Goal: Information Seeking & Learning: Learn about a topic

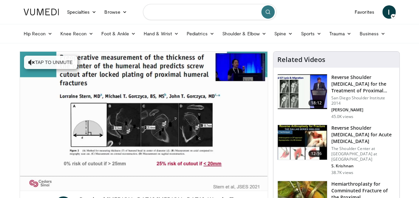
click at [161, 13] on input "Search topics, interventions" at bounding box center [209, 12] width 133 height 16
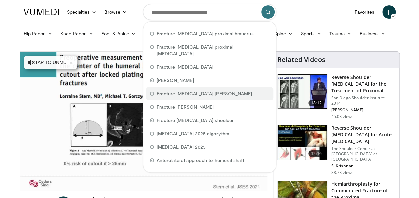
click at [167, 90] on span "Fracture [MEDICAL_DATA] [PERSON_NAME]" at bounding box center [205, 93] width 96 height 7
type input "**********"
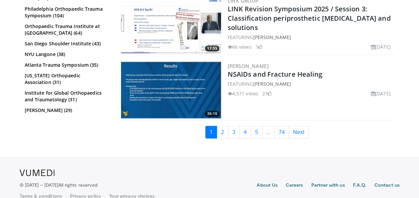
scroll to position [1713, 0]
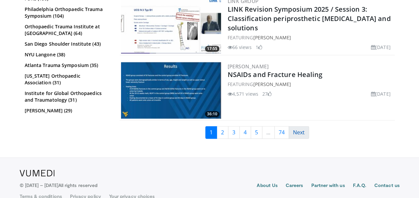
click at [299, 133] on link "Next" at bounding box center [299, 132] width 20 height 13
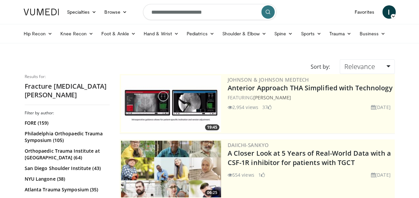
click at [192, 13] on input "**********" at bounding box center [209, 12] width 133 height 16
click at [219, 14] on input "**********" at bounding box center [209, 12] width 133 height 16
type input "**********"
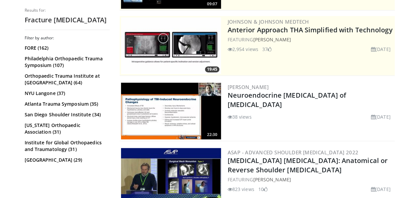
scroll to position [153, 0]
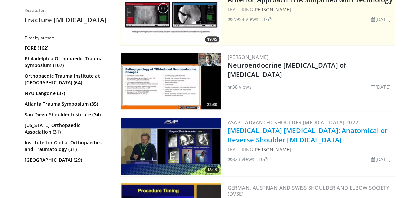
click at [248, 134] on link "Proximal Humerus Fracture Sequelae: Anatomical or Reverse Shoulder Arthroplasty" at bounding box center [308, 135] width 160 height 18
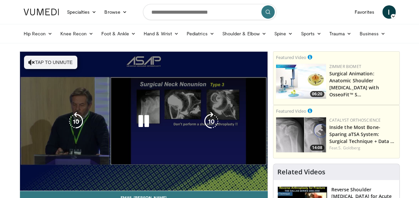
click at [61, 128] on div "10 seconds Tap to unmute" at bounding box center [144, 121] width 248 height 139
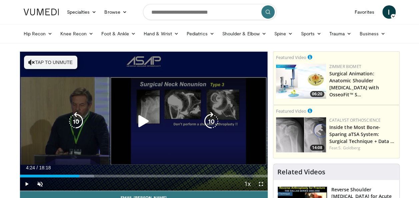
click at [75, 121] on icon "Video Player" at bounding box center [76, 121] width 19 height 19
click at [68, 113] on icon "Video Player" at bounding box center [76, 121] width 19 height 19
click at [79, 124] on icon "Video Player" at bounding box center [76, 121] width 19 height 19
click at [77, 121] on icon "Video Player" at bounding box center [76, 121] width 19 height 19
click at [207, 119] on icon "Video Player" at bounding box center [211, 121] width 19 height 19
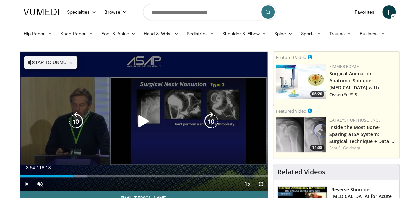
click at [76, 121] on icon "Video Player" at bounding box center [76, 121] width 19 height 19
click at [212, 120] on icon "Video Player" at bounding box center [211, 121] width 19 height 19
click at [211, 121] on icon "Video Player" at bounding box center [211, 121] width 19 height 19
click at [212, 117] on icon "Video Player" at bounding box center [211, 121] width 19 height 19
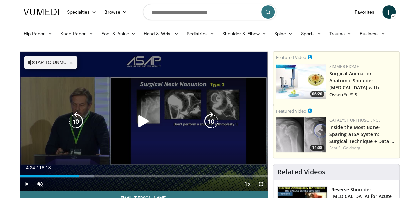
click at [211, 120] on icon "Video Player" at bounding box center [211, 121] width 19 height 19
click at [80, 117] on icon "Video Player" at bounding box center [76, 121] width 19 height 19
click at [75, 118] on icon "Video Player" at bounding box center [76, 121] width 19 height 19
click at [210, 122] on icon "Video Player" at bounding box center [211, 121] width 19 height 19
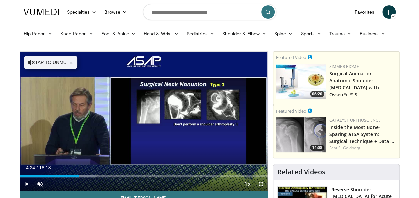
click at [210, 122] on div "10 seconds Tap to unmute" at bounding box center [144, 121] width 248 height 139
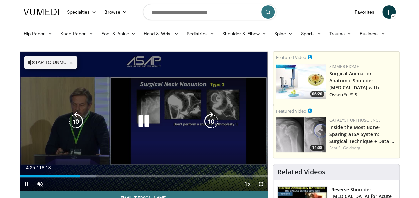
click at [209, 119] on icon "Video Player" at bounding box center [211, 121] width 19 height 19
click at [74, 116] on icon "Video Player" at bounding box center [76, 121] width 19 height 19
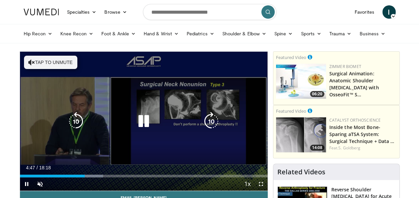
click at [142, 124] on icon "Video Player" at bounding box center [143, 121] width 19 height 19
click at [212, 121] on icon "Video Player" at bounding box center [211, 121] width 19 height 19
click at [71, 119] on icon "Video Player" at bounding box center [76, 121] width 19 height 19
click at [211, 122] on icon "Video Player" at bounding box center [211, 121] width 19 height 19
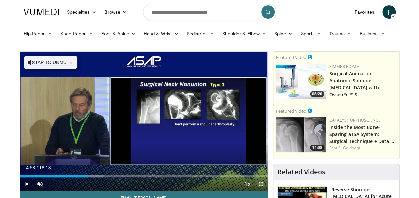
click at [259, 182] on span "Video Player" at bounding box center [261, 183] width 13 height 13
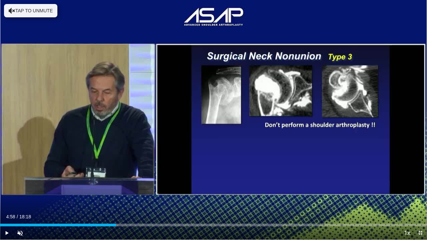
click at [419, 198] on span "Video Player" at bounding box center [420, 232] width 13 height 13
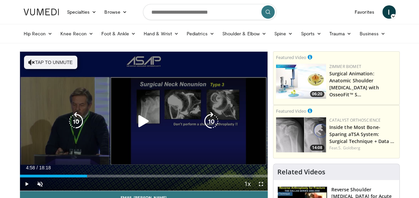
click at [211, 122] on icon "Video Player" at bounding box center [211, 121] width 19 height 19
click at [209, 122] on icon "Video Player" at bounding box center [211, 121] width 19 height 19
click at [76, 117] on icon "Video Player" at bounding box center [76, 121] width 19 height 19
click at [146, 121] on icon "Video Player" at bounding box center [143, 121] width 19 height 19
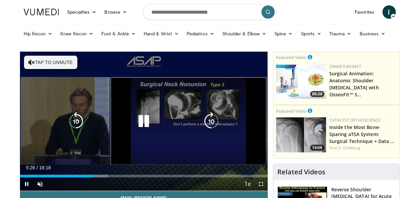
click at [61, 63] on button "Tap to unmute" at bounding box center [50, 62] width 53 height 13
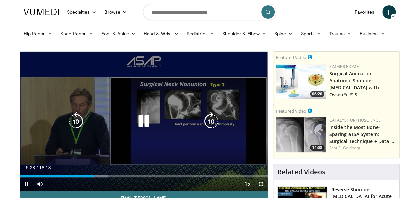
click at [79, 121] on icon "Video Player" at bounding box center [76, 121] width 19 height 19
click at [142, 123] on icon "Video Player" at bounding box center [143, 121] width 19 height 19
click at [210, 123] on icon "Video Player" at bounding box center [211, 121] width 19 height 19
click at [213, 119] on icon "Video Player" at bounding box center [211, 121] width 19 height 19
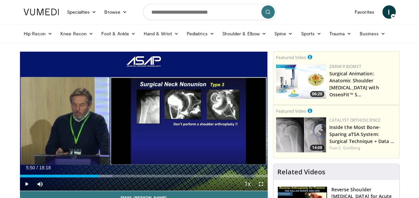
click at [213, 119] on div "10 seconds Tap to unmute" at bounding box center [144, 121] width 248 height 139
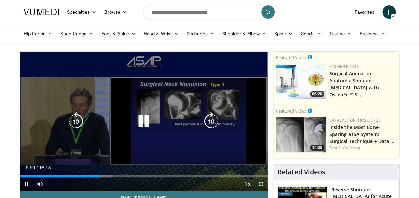
click at [211, 117] on icon "Video Player" at bounding box center [211, 121] width 19 height 19
click at [210, 119] on icon "Video Player" at bounding box center [211, 121] width 19 height 19
click at [209, 122] on icon "Video Player" at bounding box center [211, 121] width 19 height 19
click at [210, 120] on icon "Video Player" at bounding box center [211, 121] width 19 height 19
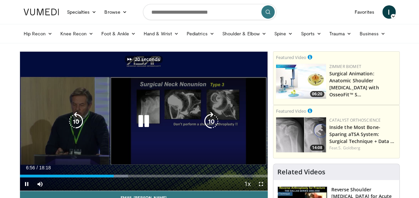
click at [210, 120] on icon "Video Player" at bounding box center [211, 121] width 19 height 19
click at [211, 121] on icon "Video Player" at bounding box center [211, 121] width 19 height 19
click at [73, 123] on icon "Video Player" at bounding box center [76, 121] width 19 height 19
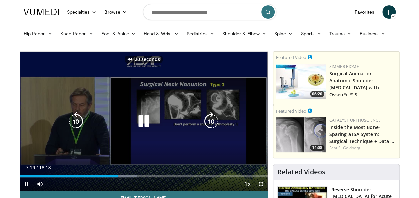
click at [73, 123] on icon "Video Player" at bounding box center [76, 121] width 19 height 19
click at [76, 123] on icon "Video Player" at bounding box center [76, 121] width 19 height 19
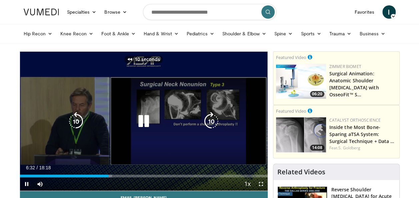
click at [76, 123] on icon "Video Player" at bounding box center [76, 121] width 19 height 19
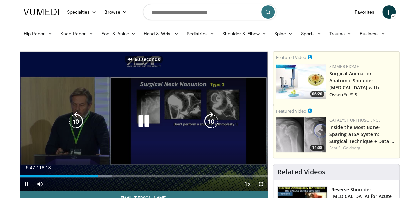
click at [147, 120] on icon "Video Player" at bounding box center [143, 121] width 19 height 19
click at [211, 121] on icon "Video Player" at bounding box center [211, 121] width 19 height 19
click at [142, 121] on icon "Video Player" at bounding box center [143, 121] width 19 height 19
click at [75, 120] on icon "Video Player" at bounding box center [76, 121] width 19 height 19
click at [140, 123] on icon "Video Player" at bounding box center [143, 121] width 19 height 19
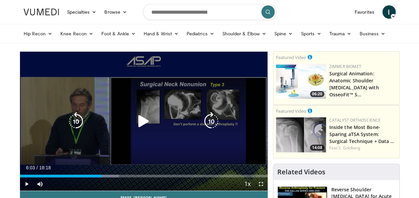
click at [141, 118] on icon "Video Player" at bounding box center [143, 121] width 19 height 19
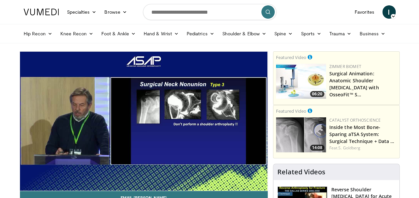
click at [210, 119] on div "10 seconds Tap to unmute" at bounding box center [144, 121] width 248 height 139
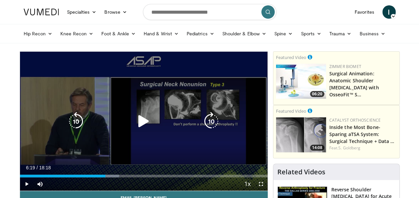
click at [211, 123] on icon "Video Player" at bounding box center [211, 121] width 19 height 19
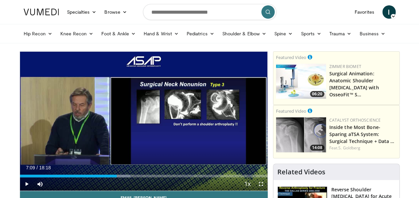
click at [144, 119] on div "50 seconds Tap to unmute" at bounding box center [144, 121] width 248 height 139
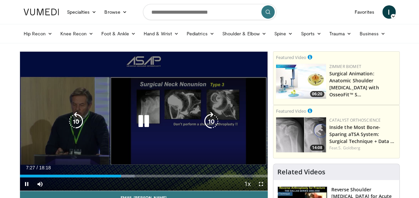
click at [143, 118] on icon "Video Player" at bounding box center [143, 121] width 19 height 19
click at [78, 118] on icon "Video Player" at bounding box center [76, 121] width 19 height 19
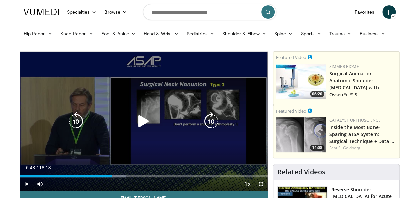
click at [74, 120] on icon "Video Player" at bounding box center [76, 121] width 19 height 19
click at [79, 119] on icon "Video Player" at bounding box center [76, 121] width 19 height 19
click at [73, 121] on icon "Video Player" at bounding box center [76, 121] width 19 height 19
click at [211, 117] on icon "Video Player" at bounding box center [211, 121] width 19 height 19
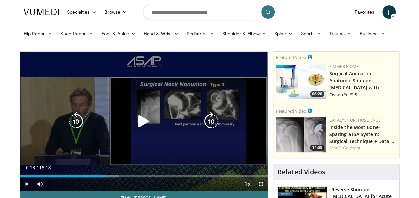
click at [76, 112] on icon "Video Player" at bounding box center [76, 121] width 19 height 19
click at [73, 116] on icon "Video Player" at bounding box center [76, 121] width 19 height 19
click at [210, 119] on icon "Video Player" at bounding box center [211, 121] width 19 height 19
click at [79, 117] on icon "Video Player" at bounding box center [76, 121] width 19 height 19
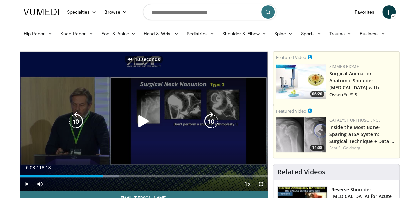
click at [79, 117] on icon "Video Player" at bounding box center [76, 121] width 19 height 19
click at [211, 121] on icon "Video Player" at bounding box center [211, 121] width 19 height 19
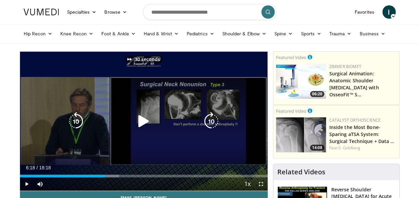
click at [211, 121] on icon "Video Player" at bounding box center [211, 121] width 19 height 19
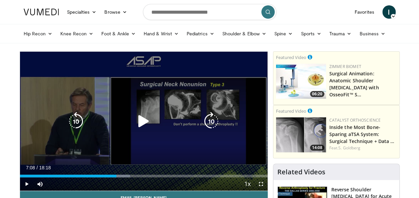
click at [79, 120] on icon "Video Player" at bounding box center [76, 121] width 19 height 19
click at [140, 122] on icon "Video Player" at bounding box center [143, 121] width 19 height 19
click at [76, 123] on icon "Video Player" at bounding box center [76, 121] width 19 height 19
click at [139, 122] on icon "Video Player" at bounding box center [143, 121] width 19 height 19
click at [145, 119] on icon "Video Player" at bounding box center [143, 121] width 19 height 19
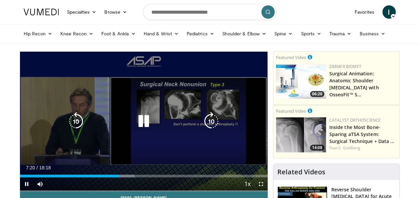
click at [215, 118] on icon "Video Player" at bounding box center [211, 121] width 19 height 19
click at [136, 120] on icon "Video Player" at bounding box center [143, 121] width 19 height 19
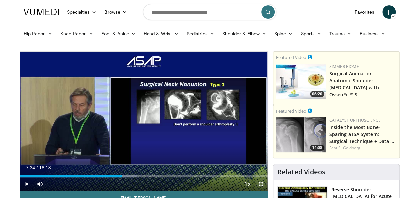
click at [262, 184] on span "Video Player" at bounding box center [261, 183] width 13 height 13
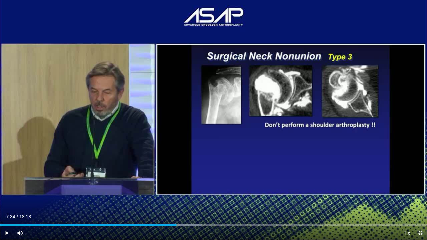
click at [419, 198] on span "Video Player" at bounding box center [420, 232] width 13 height 13
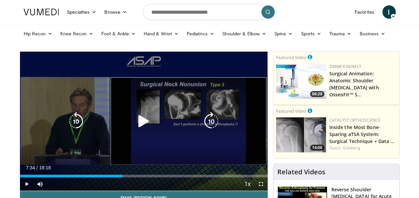
click at [213, 120] on icon "Video Player" at bounding box center [211, 121] width 19 height 19
click at [209, 115] on icon "Video Player" at bounding box center [211, 121] width 19 height 19
click at [140, 121] on icon "Video Player" at bounding box center [143, 121] width 19 height 19
